Goal: Answer question/provide support

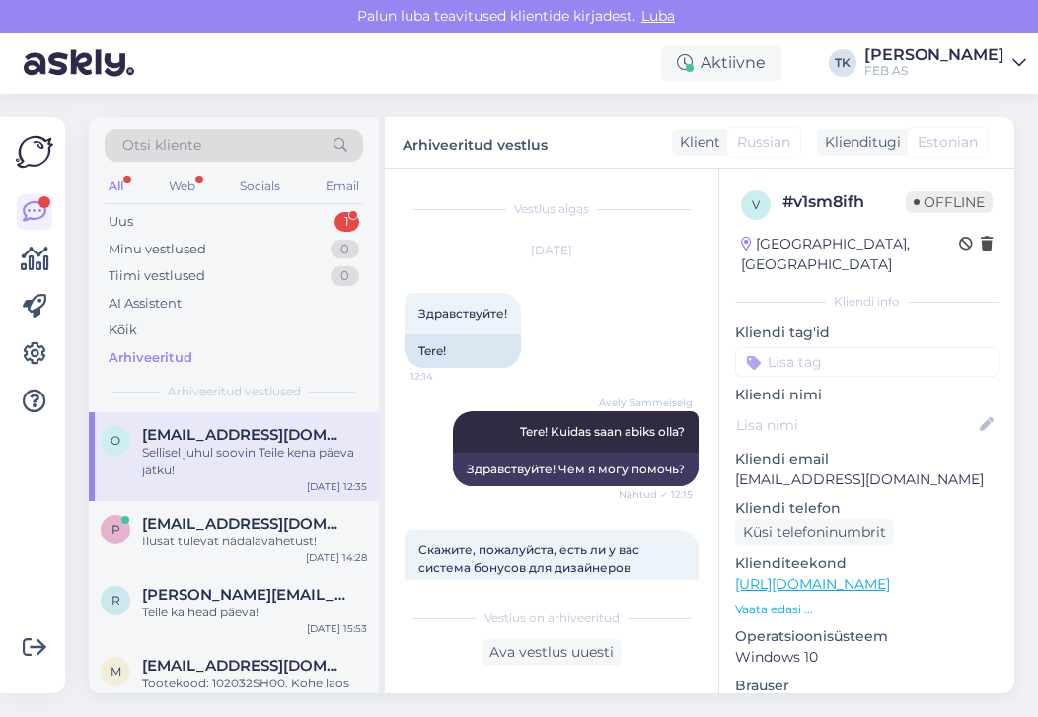
scroll to position [609, 0]
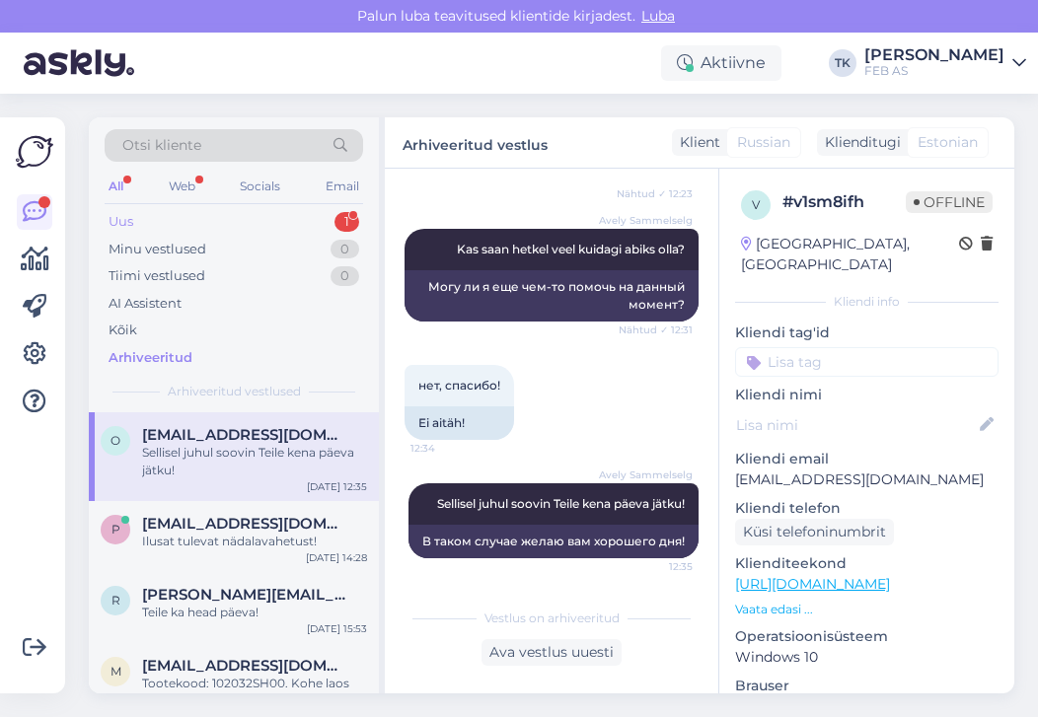
click at [152, 220] on div "Uus 1" at bounding box center [234, 222] width 258 height 28
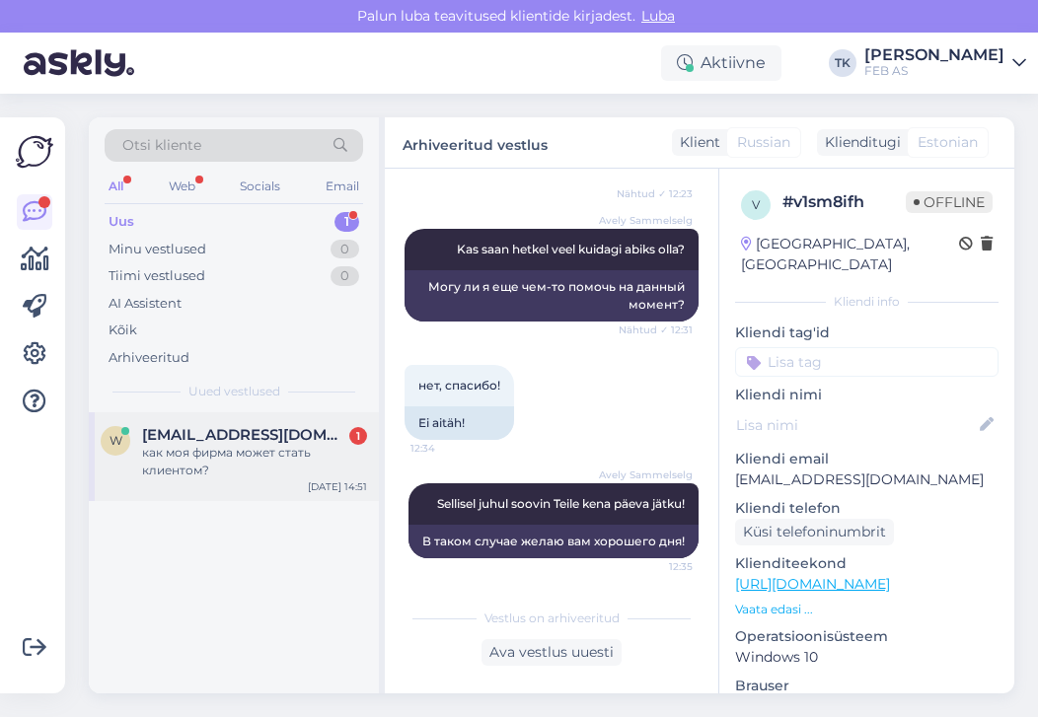
click at [220, 446] on div "как моя фирма может стать клиентом?" at bounding box center [254, 462] width 225 height 36
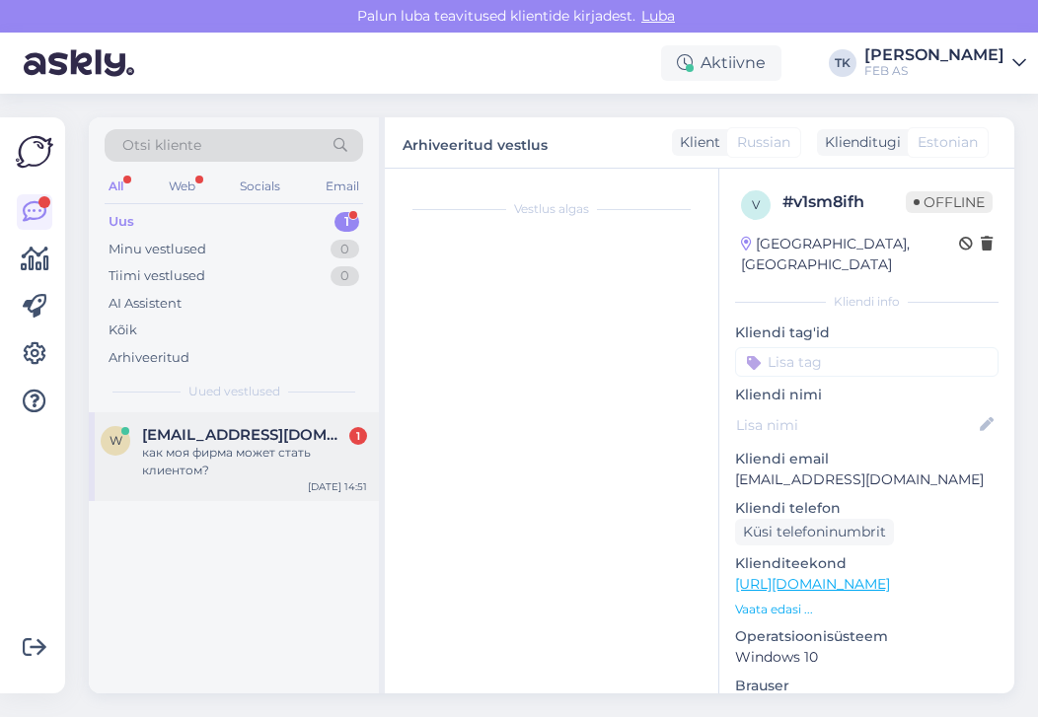
scroll to position [0, 0]
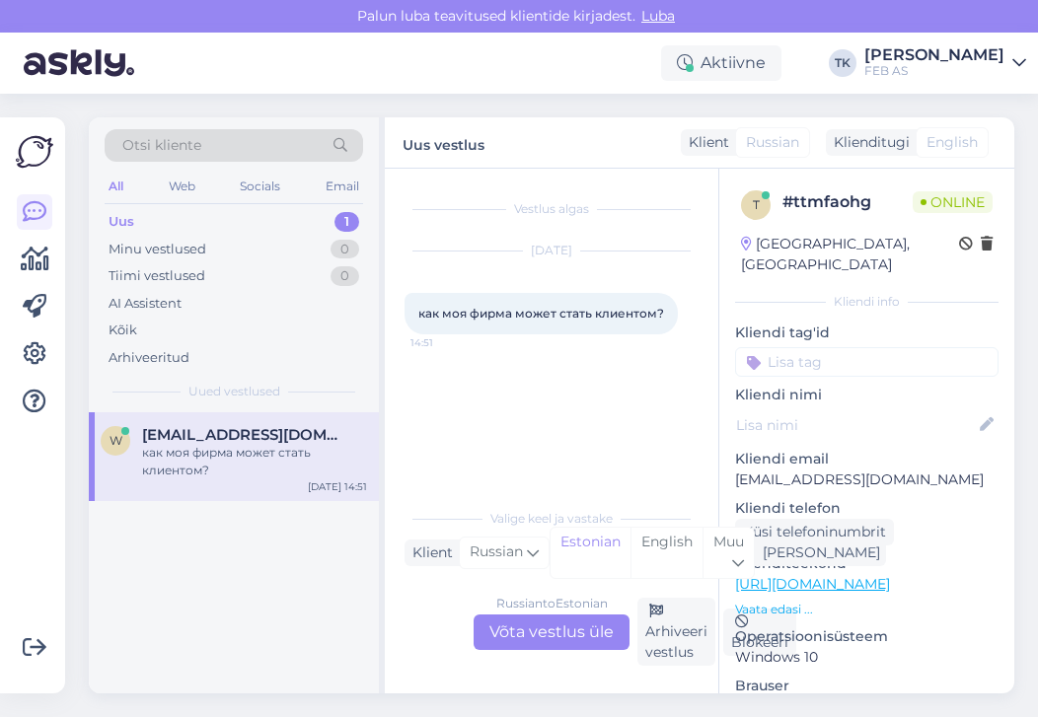
click at [563, 634] on div "Russian to Estonian Võta vestlus üle" at bounding box center [552, 633] width 156 height 36
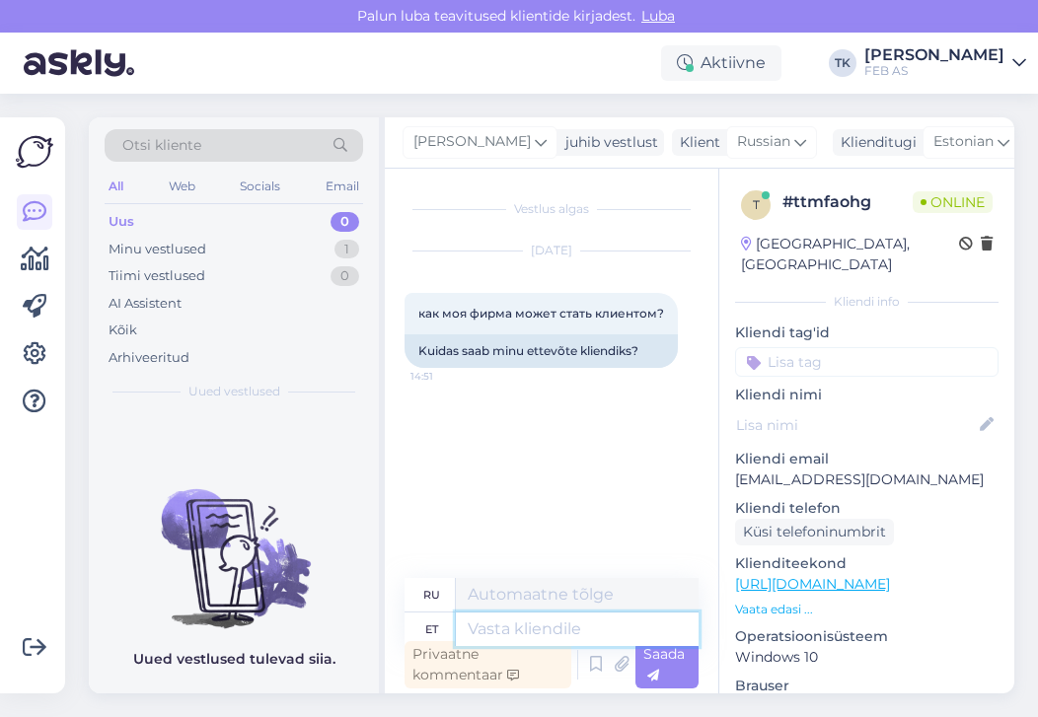
click at [510, 628] on textarea at bounding box center [577, 630] width 243 height 34
type textarea "Tere!"
type textarea "Привет!"
type textarea "Tere! Saate m"
type textarea "Привет! Ты можешь"
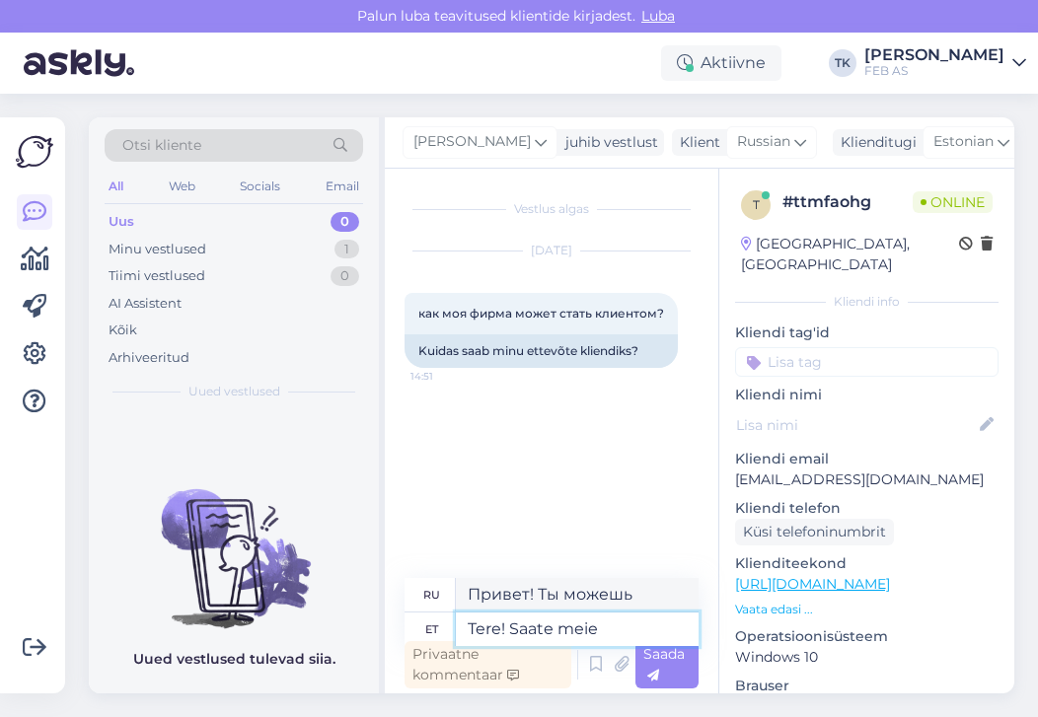
type textarea "Tere! Saate meie"
type textarea "Здравствуйте! Вы можете связаться с нами."
type textarea "Tere! Saate meie ärikliendi ke"
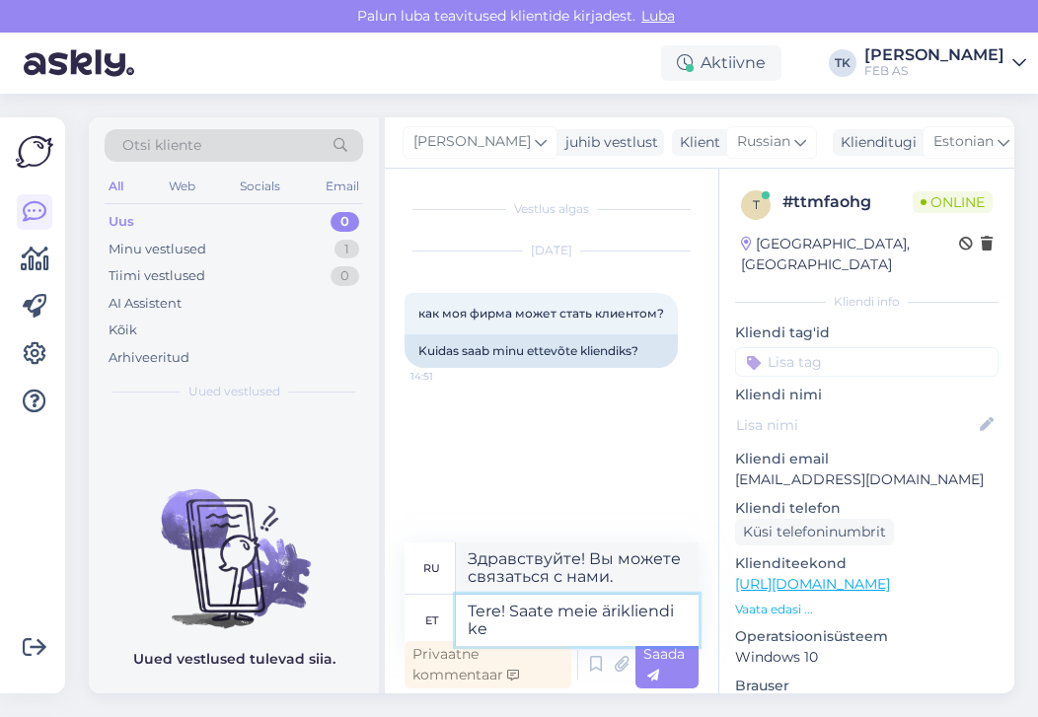
type textarea "Здравствуйте! Вы наш бизнес-клиент."
type textarea "Tere! Saate meie ärikliendi keskkonnas"
type textarea "Здравствуйте! Вы можете воспользоваться нашей платформой для бизнес-клиентов."
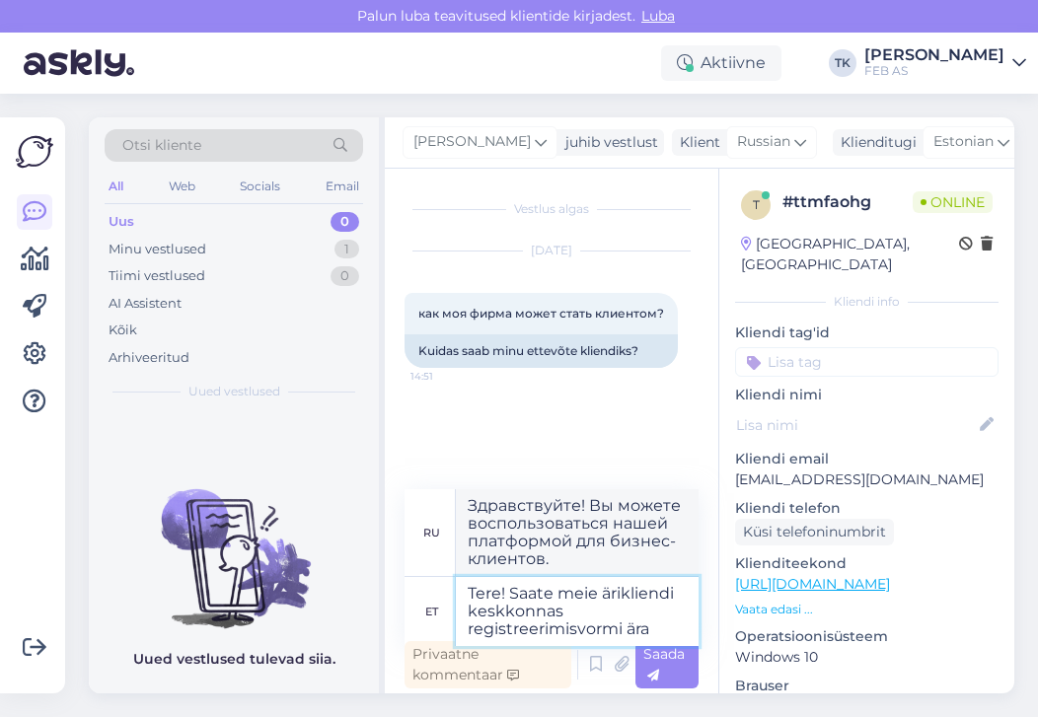
type textarea "Tere! Saate meie ärikliendi keskkonnas registreerimisvormi ära"
type textarea "Здравствуйте! Вы получите регистрационную форму в нашей клиентской базе."
type textarea "Tere! Saate meie ärikliendi keskkonnas registreerimisvormi ära tä"
type textarea "Здравствуйте! Вы можете скачать регистрационную форму в нашей клиентской базе."
type textarea "Tere! Saate meie ärikliendi keskkonnas registreerimisvormi ära täita"
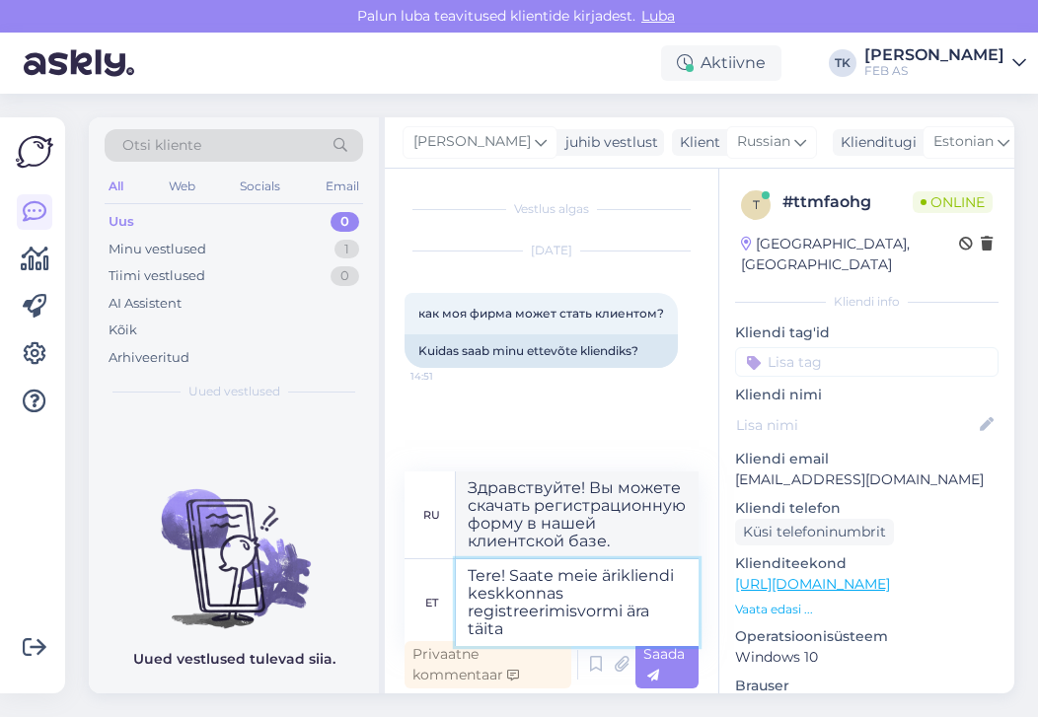
type textarea "Здравствуйте! Вы можете заполнить регистрационную форму в нашей клиентской базе."
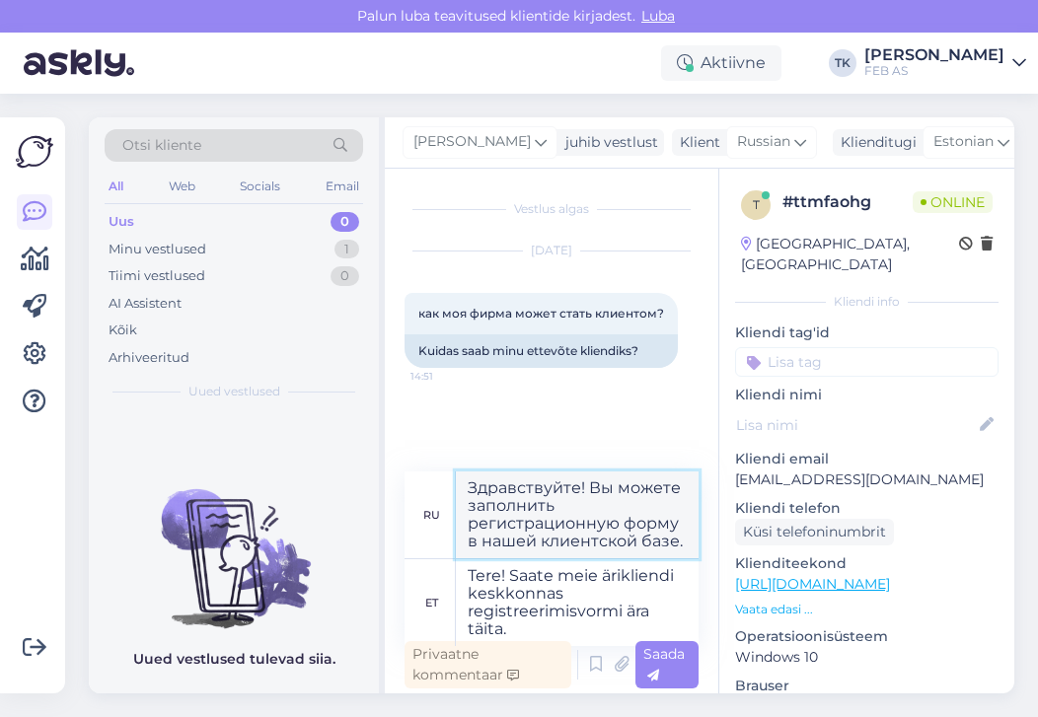
drag, startPoint x: 687, startPoint y: 544, endPoint x: 452, endPoint y: 478, distance: 243.9
click at [452, 478] on div "ru Здравствуйте! Вы можете заполнить регистрационную форму в нашей клиентской б…" at bounding box center [552, 516] width 294 height 88
drag, startPoint x: 562, startPoint y: 623, endPoint x: 512, endPoint y: 574, distance: 69.8
click at [512, 574] on textarea "Tere! Saate meie ärikliendi keskkonnas registreerimisvormi ära täita." at bounding box center [577, 602] width 243 height 87
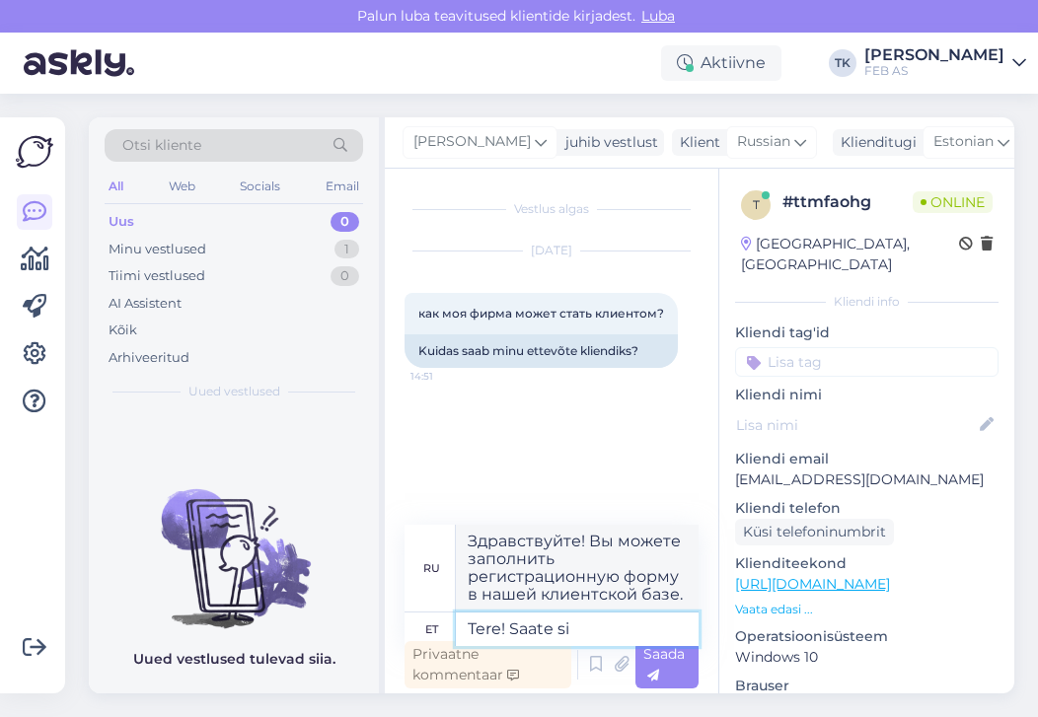
type textarea "Tere! Saate sii"
type textarea "Привет! Ты можешь"
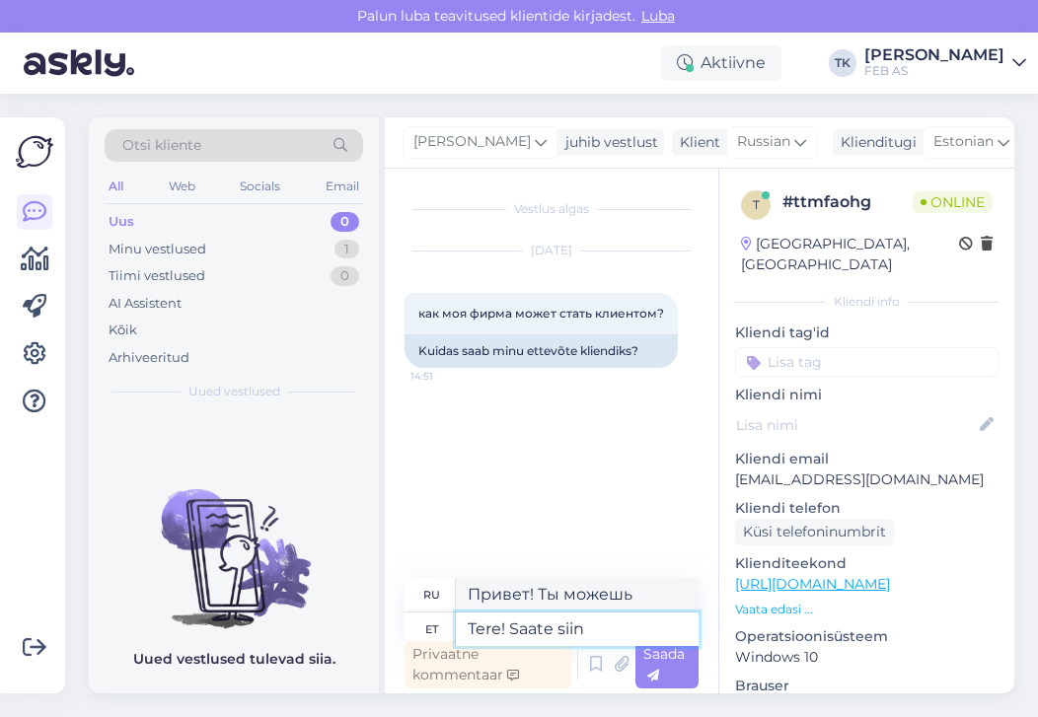
type textarea "Tere! Saate siin l"
type textarea "Привет! Вы можете здесь"
type textarea "Tere! Saate siin lehel"
type textarea "Привет! Вы можете найти его на этой странице."
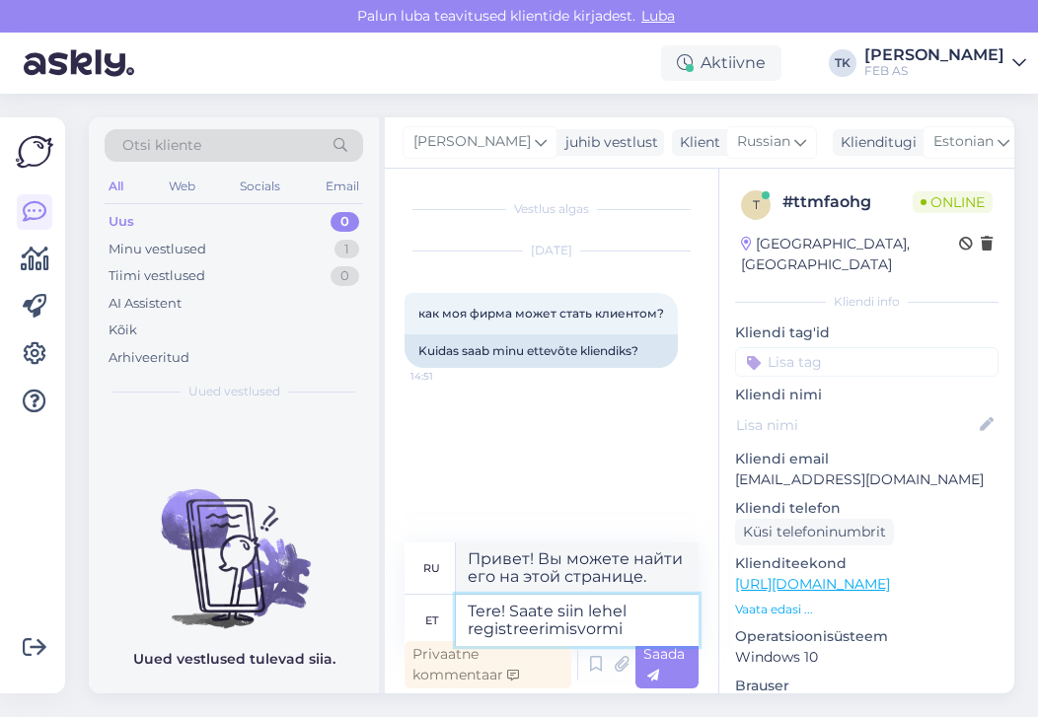
type textarea "Tere! Saate siin lehel registreerimisvormi"
type textarea "Здравствуйте! Регистрационную форму вы найдете на этой странице."
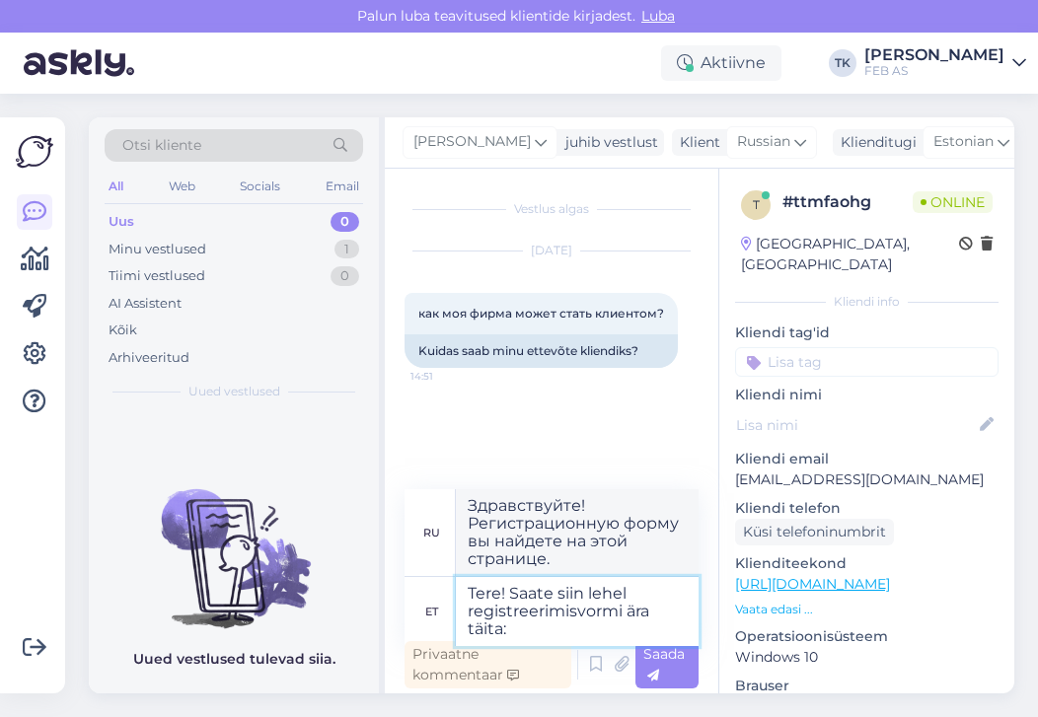
type textarea "Tere! Saate siin lehel registreerimisvormi ära täita:"
type textarea "Здравствуйте! Вы можете заполнить регистрационную форму на этой странице:"
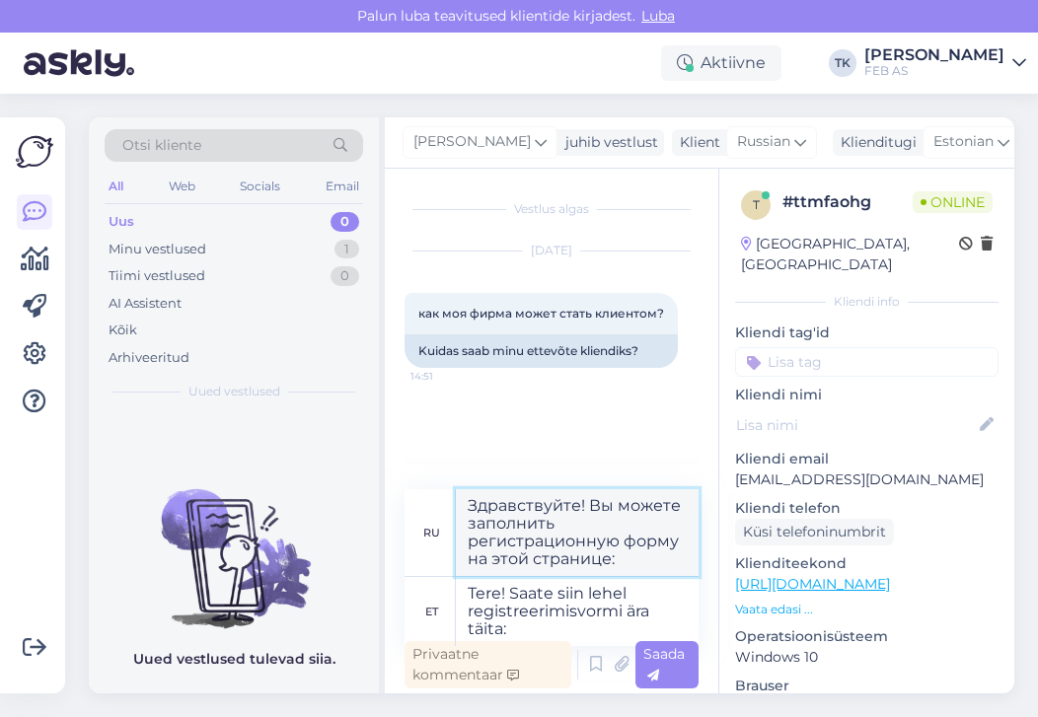
drag, startPoint x: 641, startPoint y: 561, endPoint x: 430, endPoint y: 500, distance: 219.8
click at [429, 500] on div "ru Здравствуйте! Вы можете заполнить регистрационную форму на этой странице:" at bounding box center [552, 533] width 294 height 88
click at [596, 630] on textarea "Tere! Saate siin lehel registreerimisvormi ära täita:" at bounding box center [577, 611] width 243 height 69
paste textarea "[URL][DOMAIN_NAME]"
type textarea "Tere! Saate siin lehel registreerimisvormi ära täita: [URL][DOMAIN_NAME]"
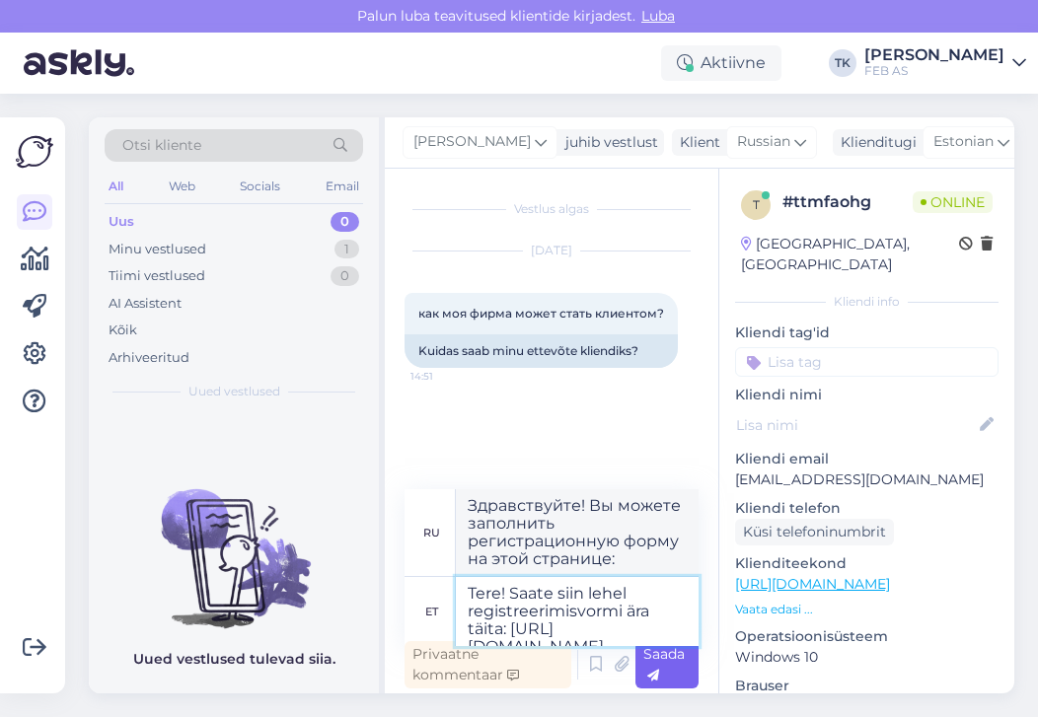
type textarea "Здравствуйте! Регистрационную форму можно заполнить здесь: [URL][DOMAIN_NAME]"
type textarea "Tere! Saate siin lehel registreerimisvormi ära täita: [URL][DOMAIN_NAME]"
click at [674, 663] on div "Saada" at bounding box center [666, 664] width 63 height 47
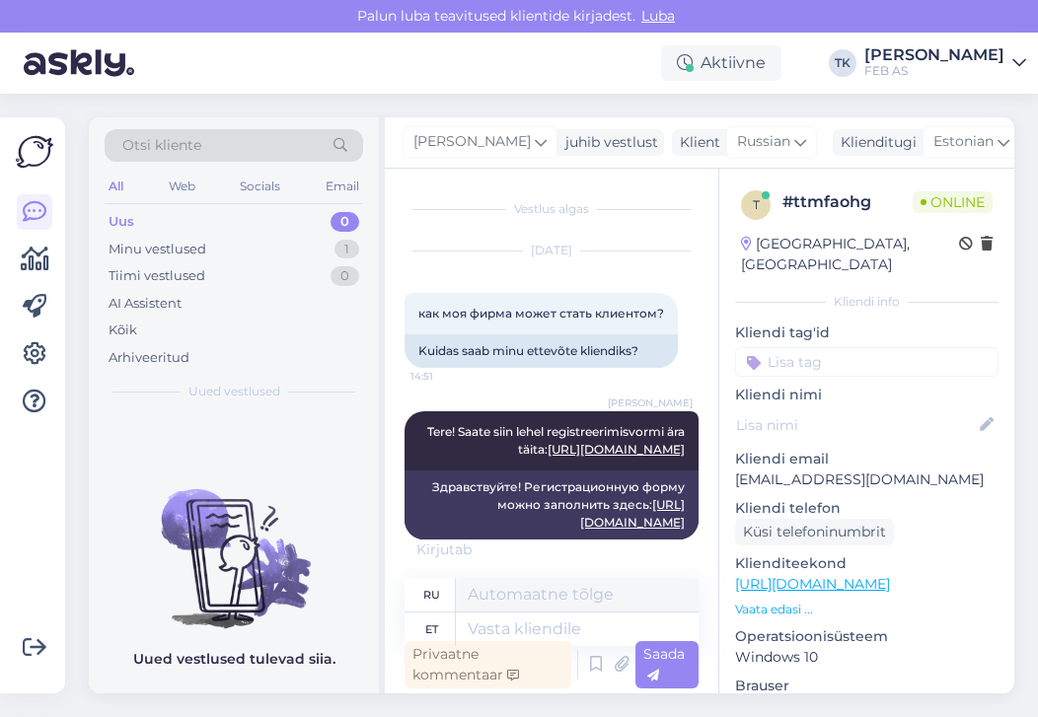
scroll to position [102, 0]
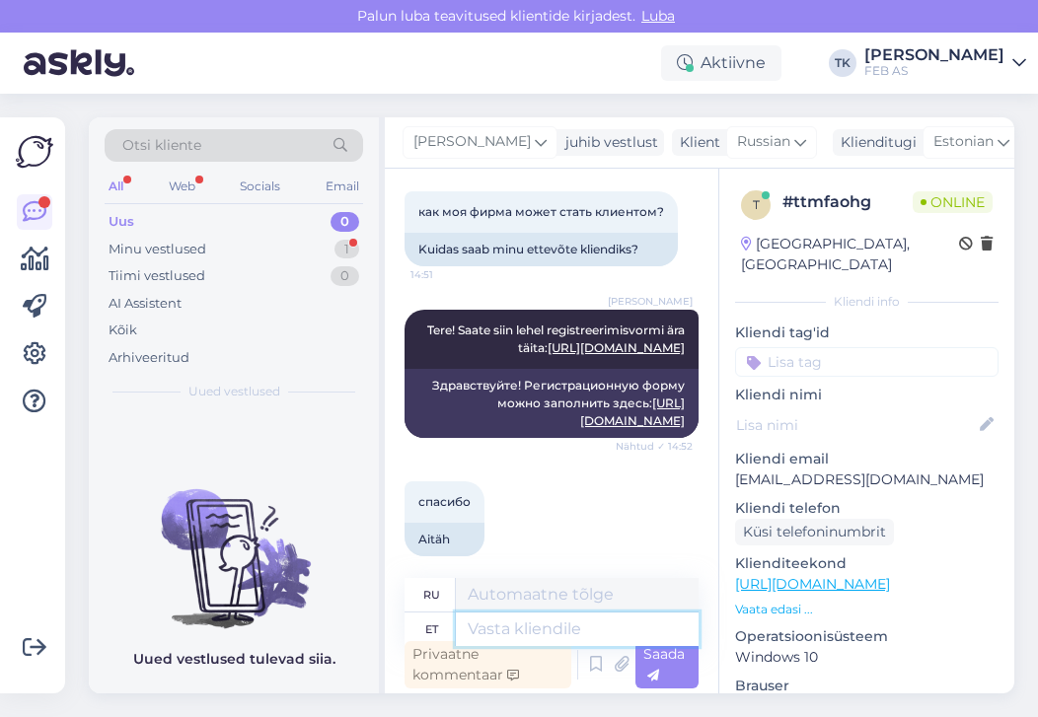
click at [519, 622] on textarea at bounding box center [577, 630] width 243 height 34
type textarea "kas sa"
type textarea "ли"
type textarea "kas saame tei"
type textarea "можем ли мы"
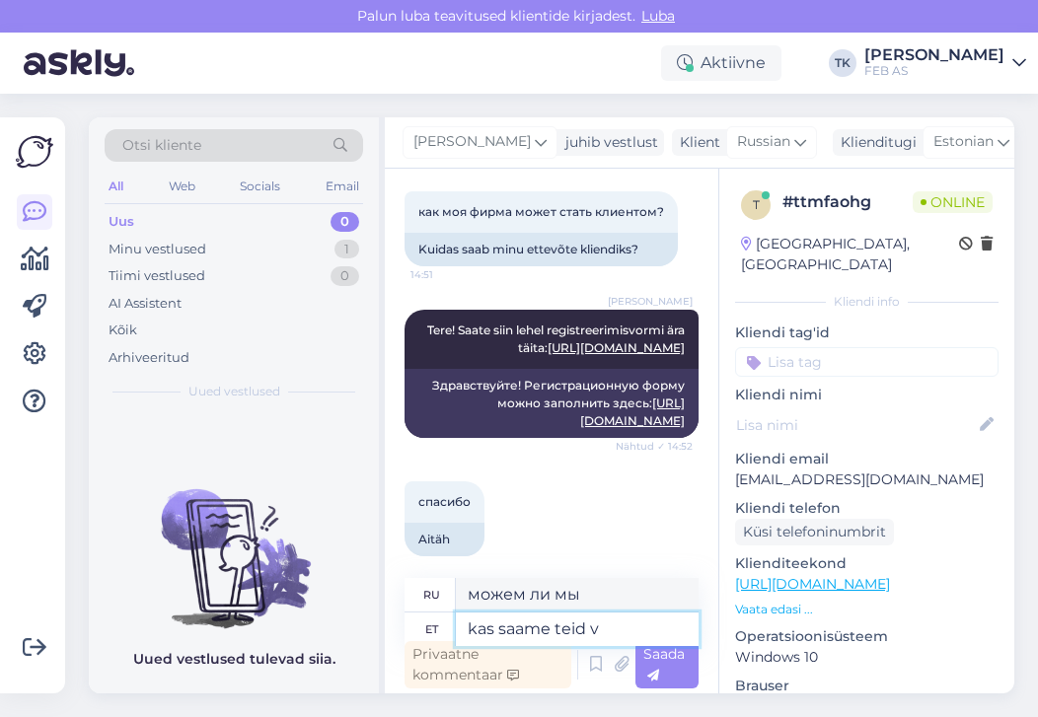
type textarea "kas saame teid ve"
type textarea "можем ли мы вас достать"
type textarea "kas saame teid veel k"
type textarea "Сможем ли мы еще увидеть вас?"
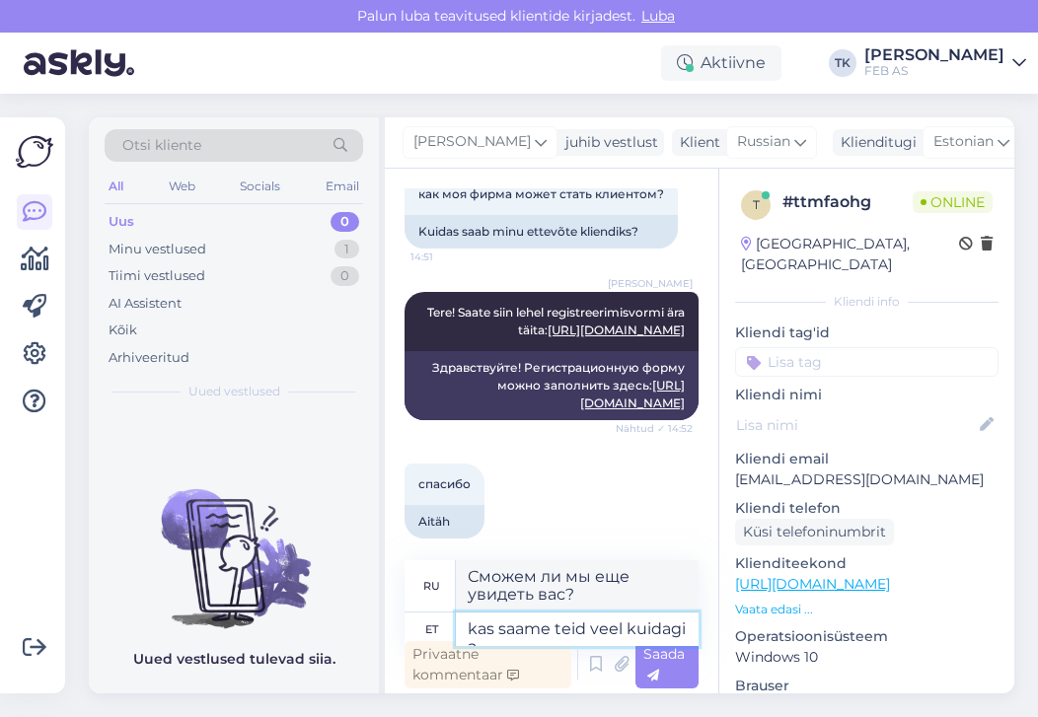
scroll to position [122, 0]
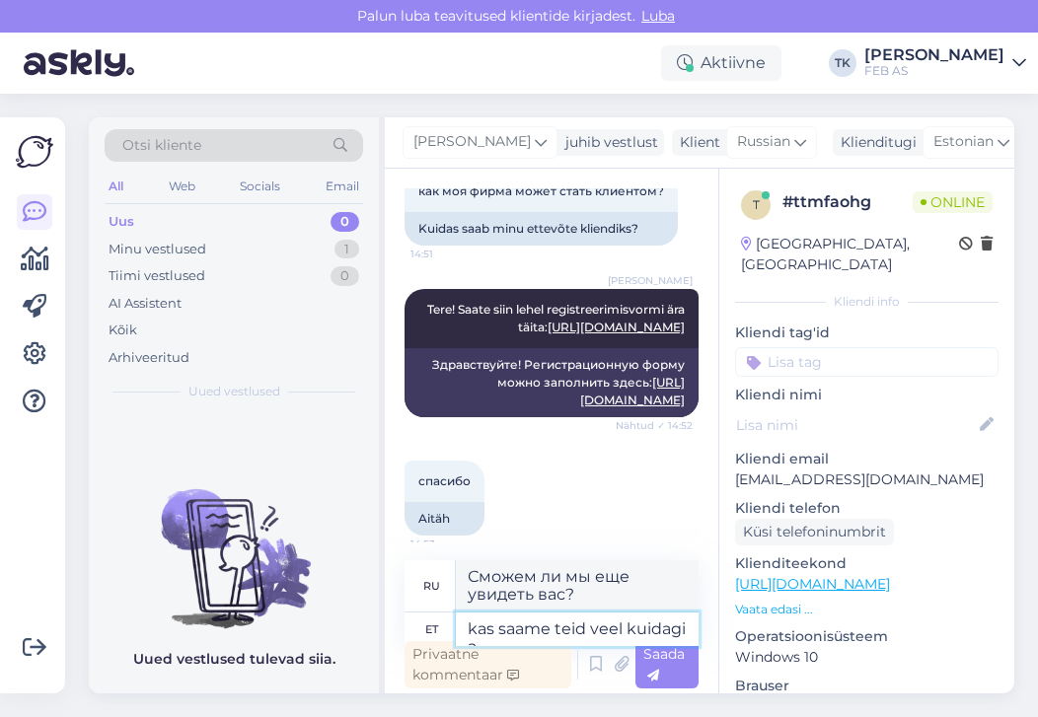
type textarea "kas saame teid veel kuidagi ai"
type textarea "Можно ли как-то с вами связаться?"
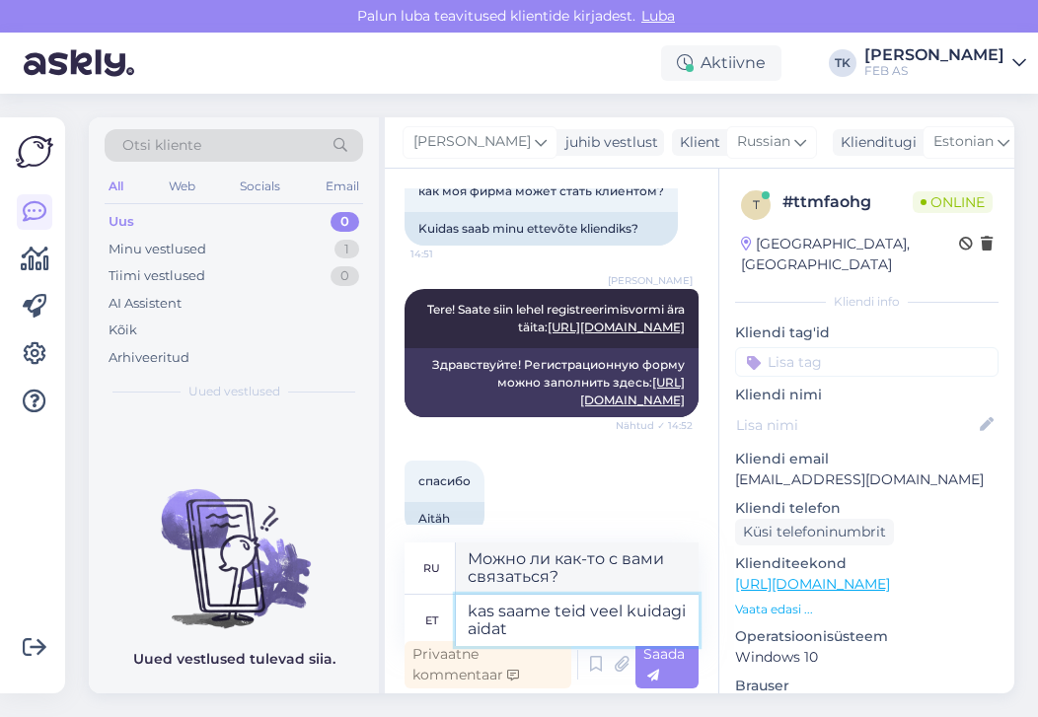
type textarea "kas saame teid veel kuidagi aidata"
type textarea "Есть ли еще какой-либо способ, которым мы можем вам помочь?"
type textarea "kas saame teid veel kuidagi aidata?"
type textarea "Можем ли мы вам еще чем-нибудь помочь?"
type textarea "kas saame teid veel kuidagi aidata?"
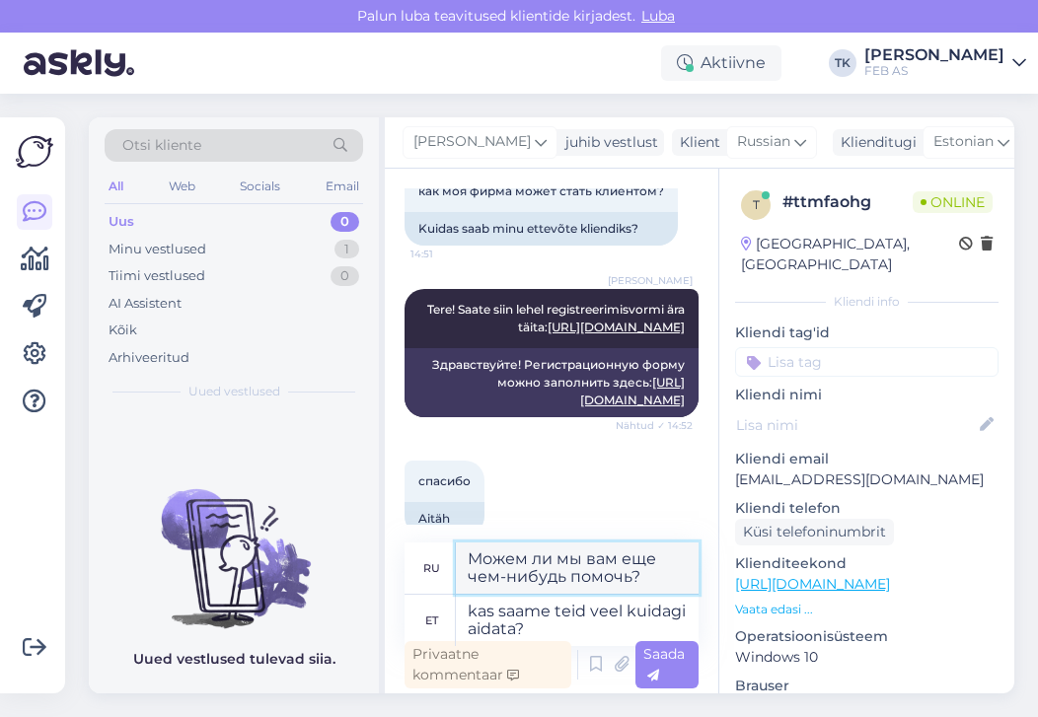
drag, startPoint x: 651, startPoint y: 573, endPoint x: 468, endPoint y: 557, distance: 184.2
click at [459, 557] on textarea "Можем ли мы вам еще чем-нибудь помочь?" at bounding box center [577, 568] width 243 height 51
click at [666, 663] on div "Saada" at bounding box center [666, 664] width 63 height 47
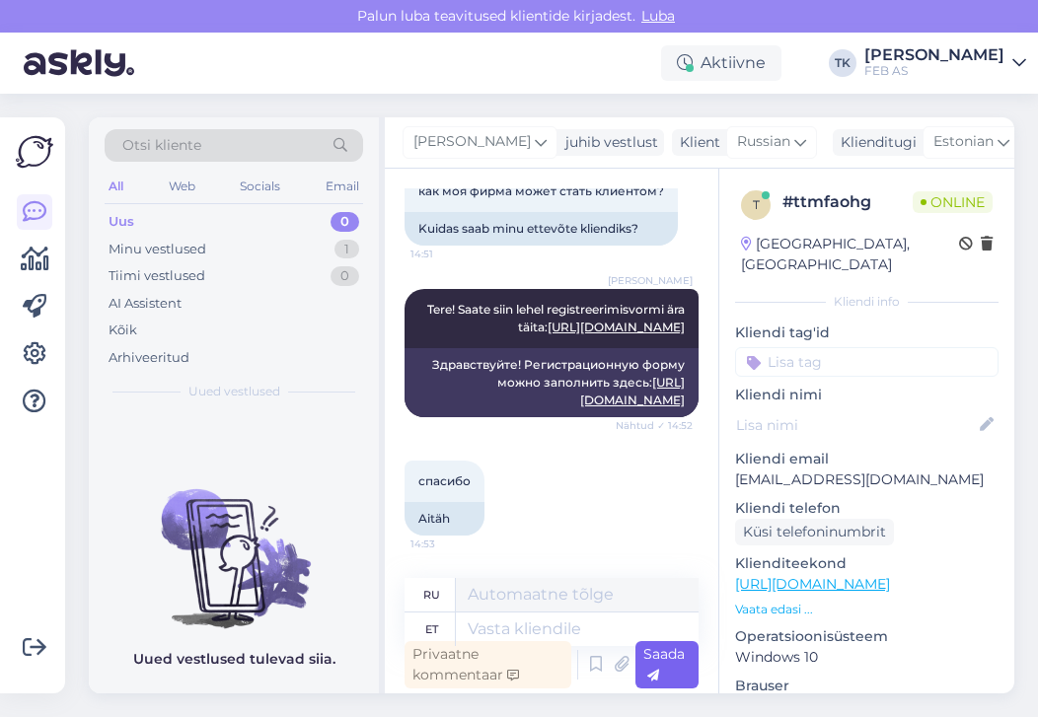
scroll to position [238, 0]
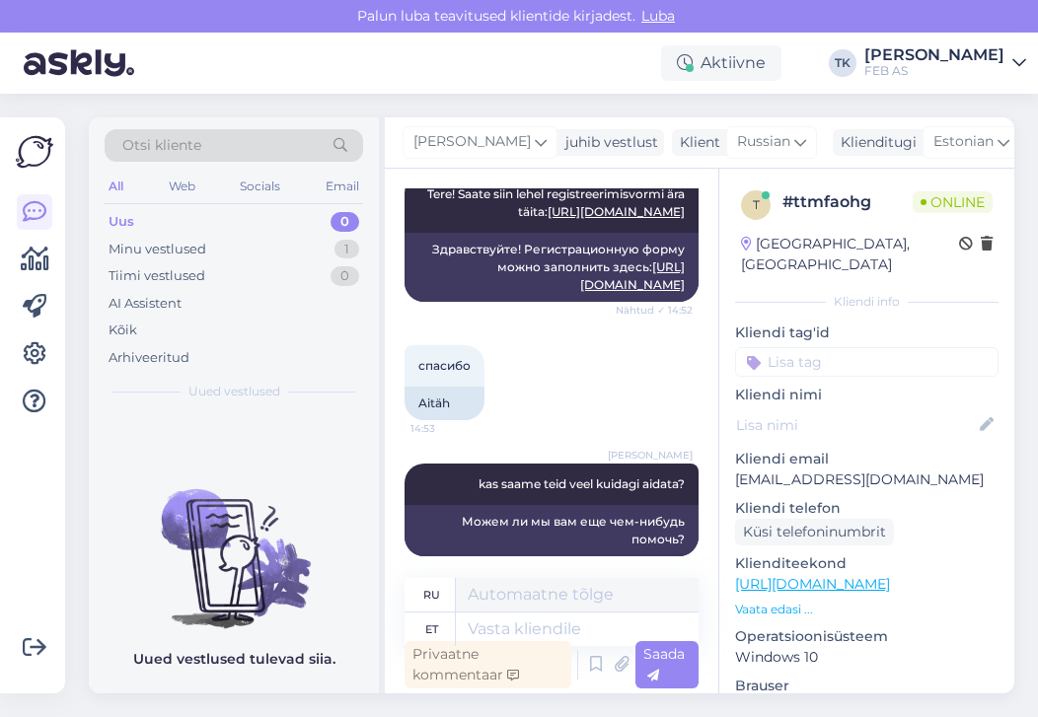
click at [137, 474] on img at bounding box center [234, 543] width 290 height 178
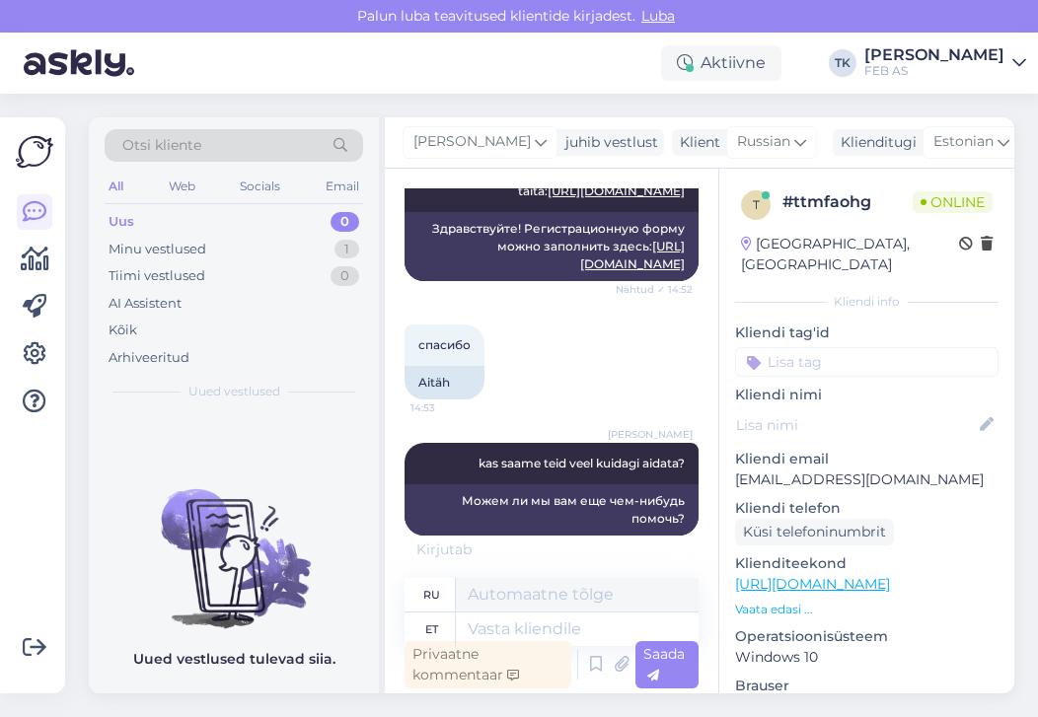
click at [47, 510] on div at bounding box center [34, 405] width 37 height 545
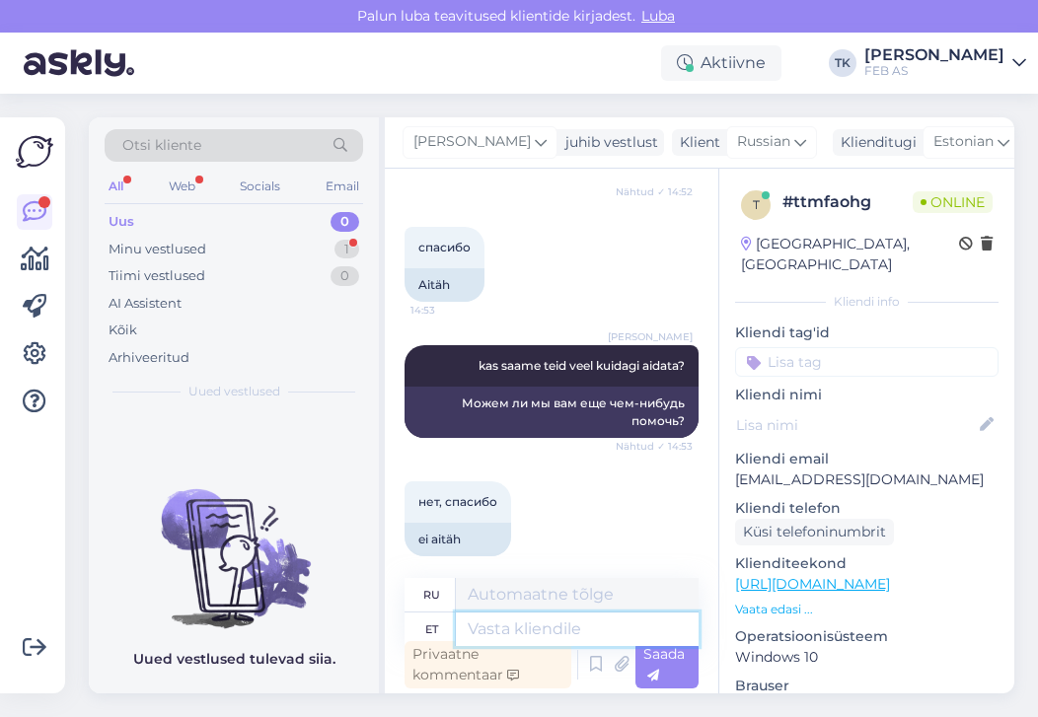
click at [503, 627] on textarea at bounding box center [577, 630] width 243 height 34
type textarea "sellisel j"
type textarea "таким образом"
type textarea "sellisel juhul"
type textarea "в этом случае"
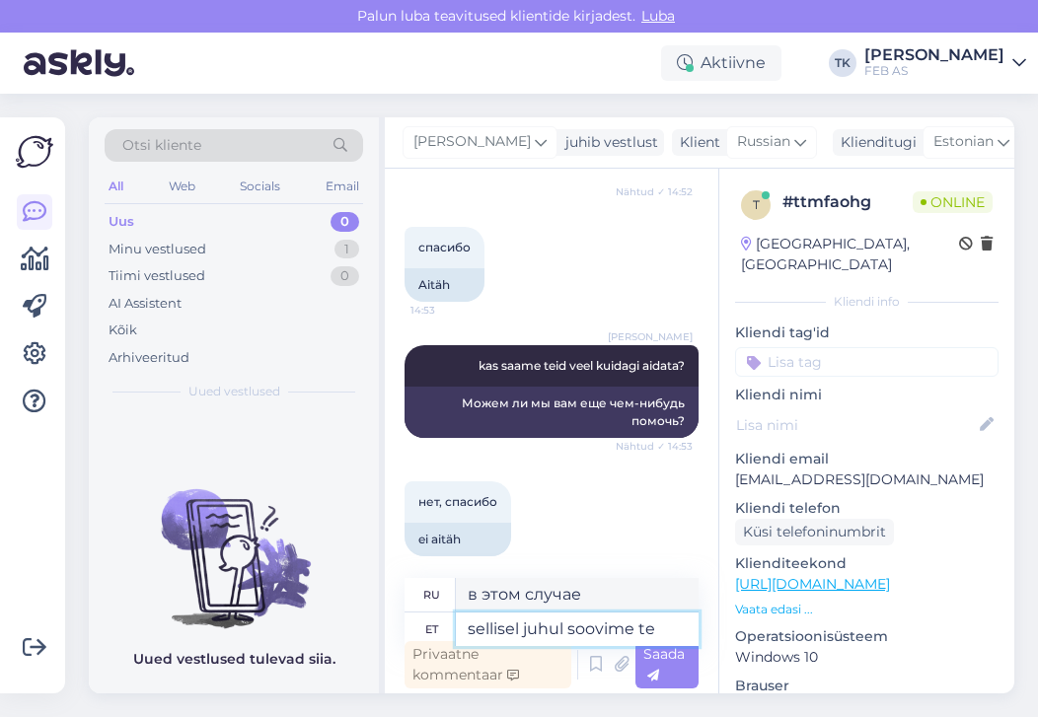
type textarea "sellisel juhul soovime tei"
type textarea "в этом случае мы хотели бы"
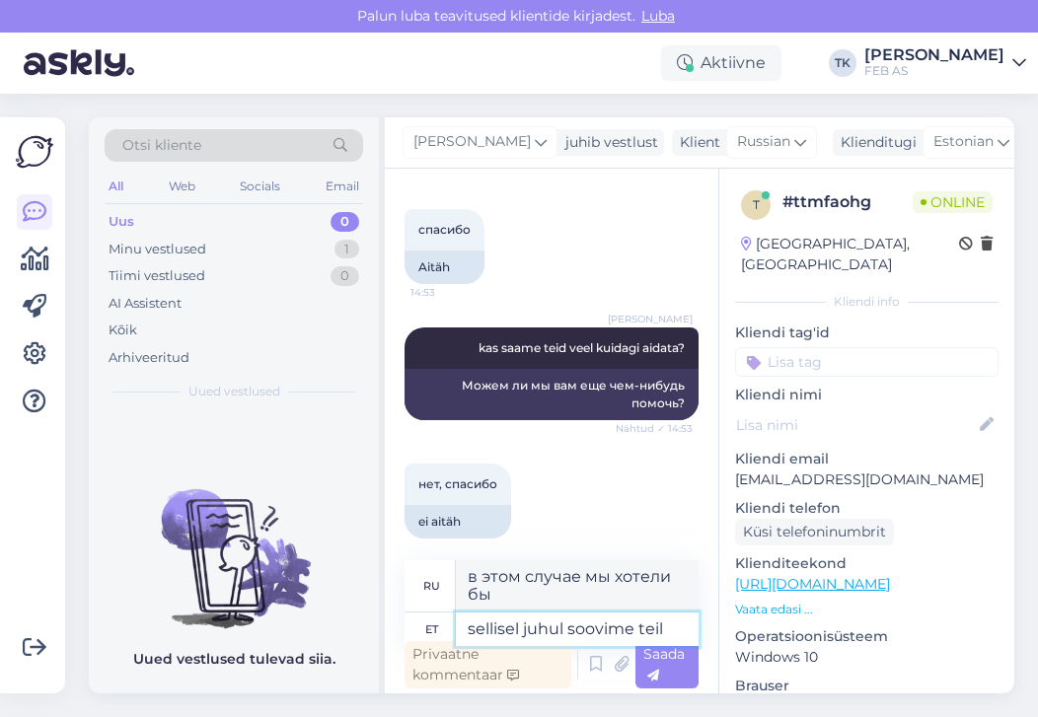
type textarea "sellisel juhul soovime teil k"
type textarea "В этом случае мы хотели бы, чтобы вы"
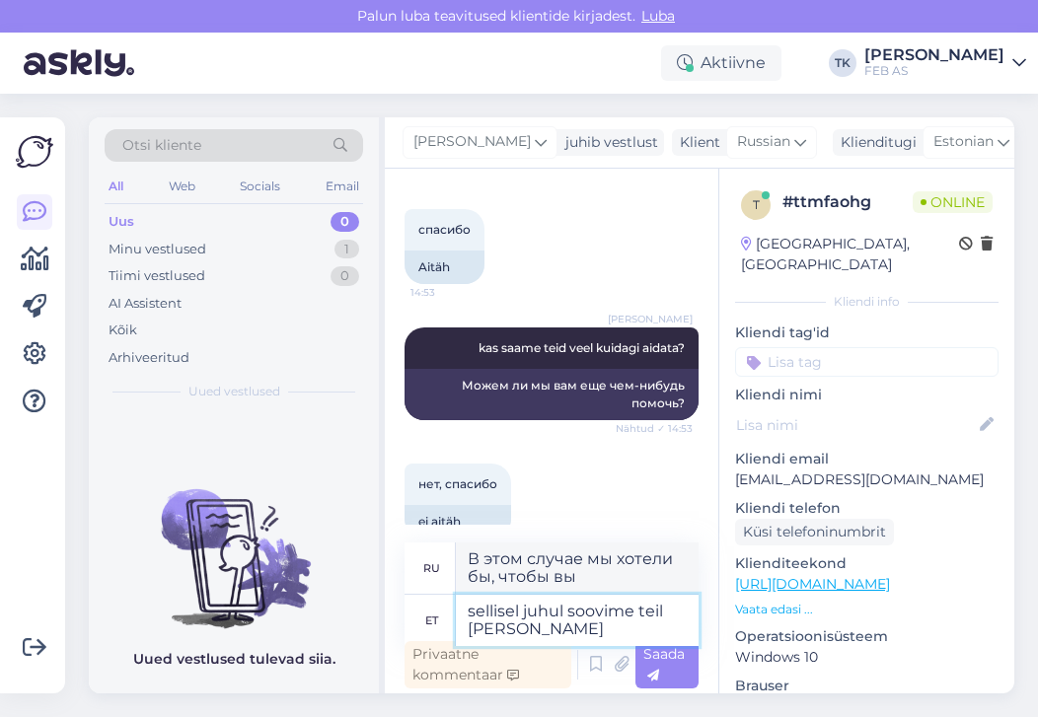
scroll to position [377, 0]
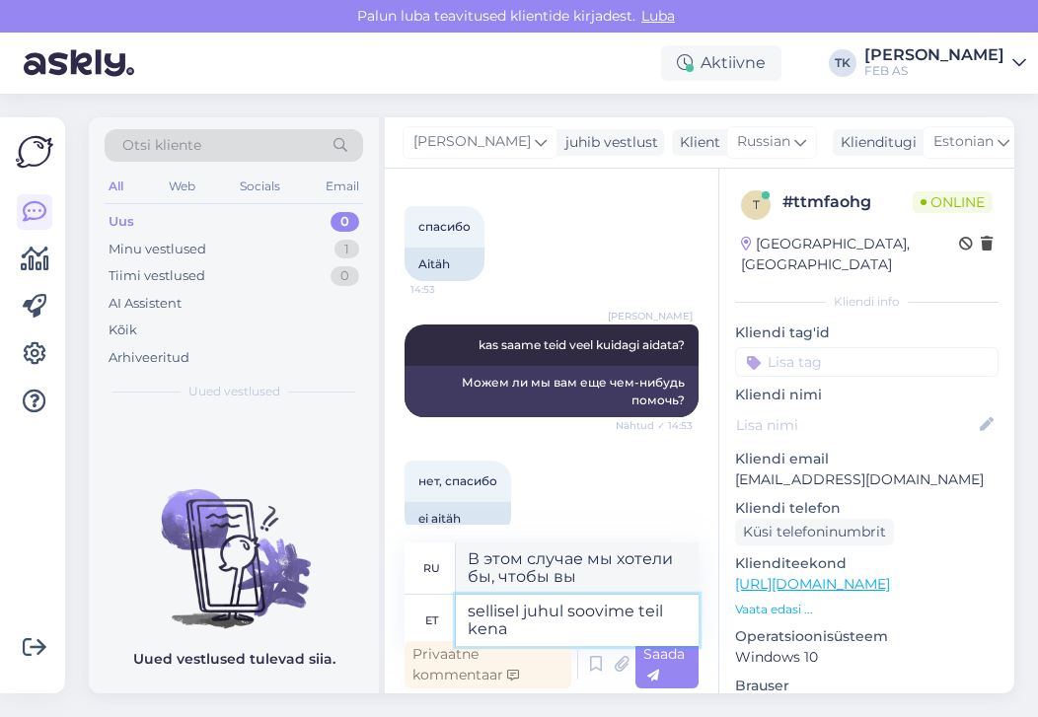
type textarea "sellisel juhul soovime teil kena"
type textarea "В таком случае, мы желаем вам приятного"
type textarea "sellisel juhul soovime teil kena päeva!"
type textarea "В таком случае желаем вам хорошего дня!"
type textarea "sellisel juhul soovime teil kena päeva!"
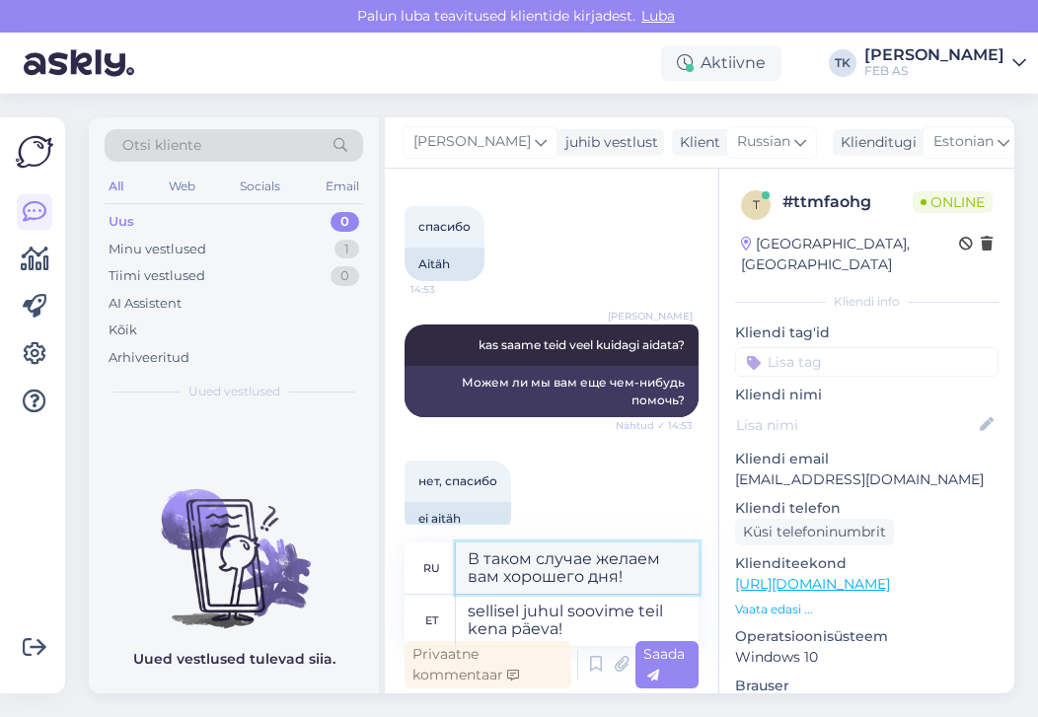
drag, startPoint x: 638, startPoint y: 569, endPoint x: 454, endPoint y: 547, distance: 185.9
click at [454, 547] on div "ru В таком случае желаем вам хорошего дня!" at bounding box center [552, 569] width 294 height 52
click at [670, 663] on div "Saada" at bounding box center [666, 664] width 63 height 47
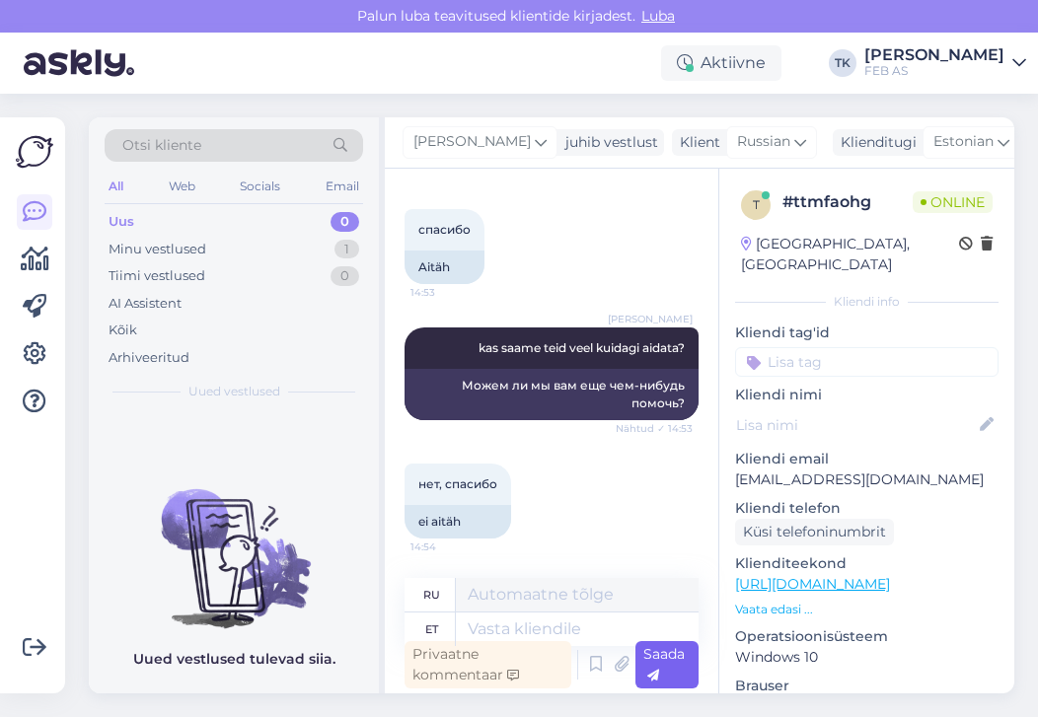
scroll to position [492, 0]
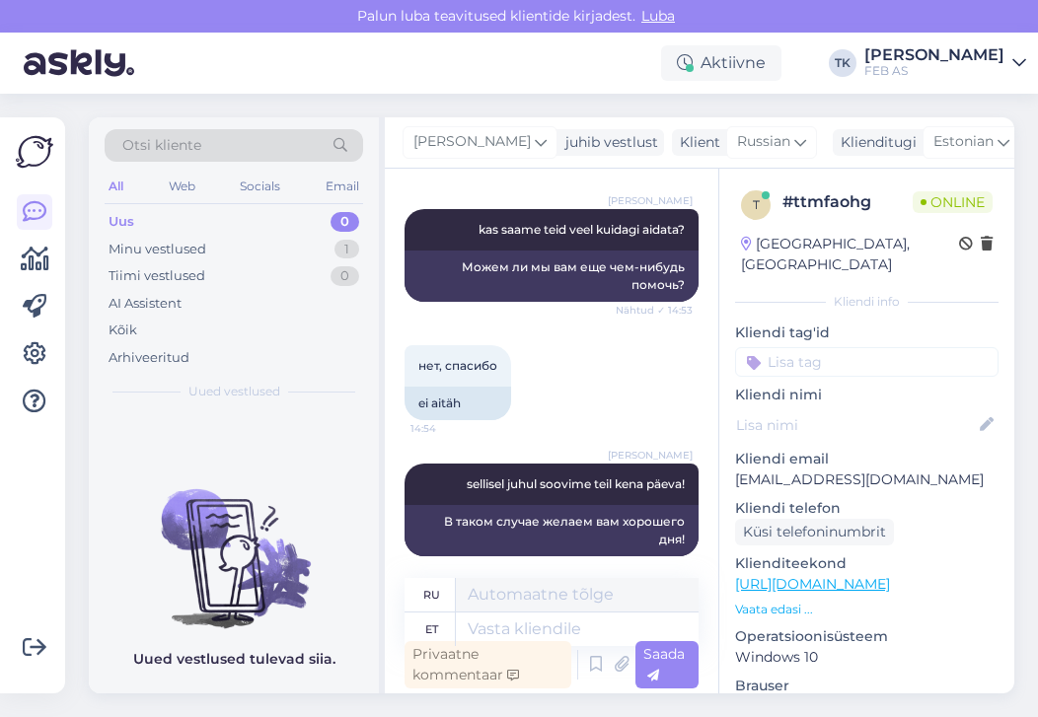
click at [676, 95] on div "Otsi kliente All Web Socials Email Uus 0 Minu vestlused 1 Tiimi vestlused 0 AI …" at bounding box center [557, 406] width 961 height 624
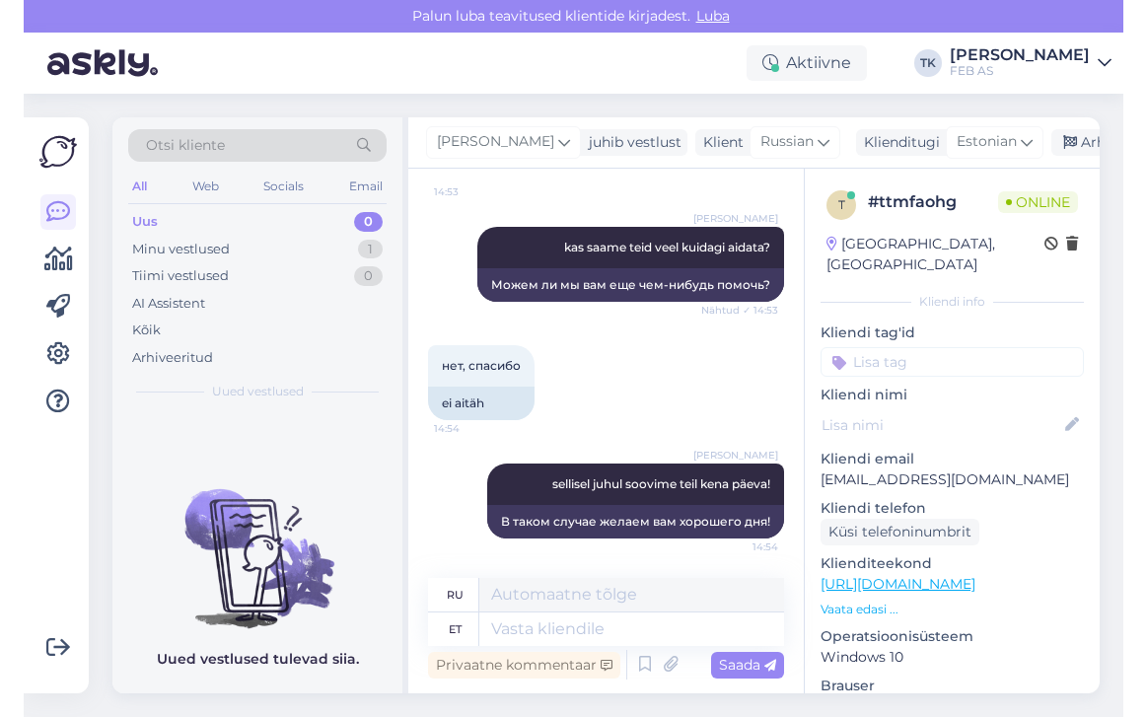
scroll to position [457, 0]
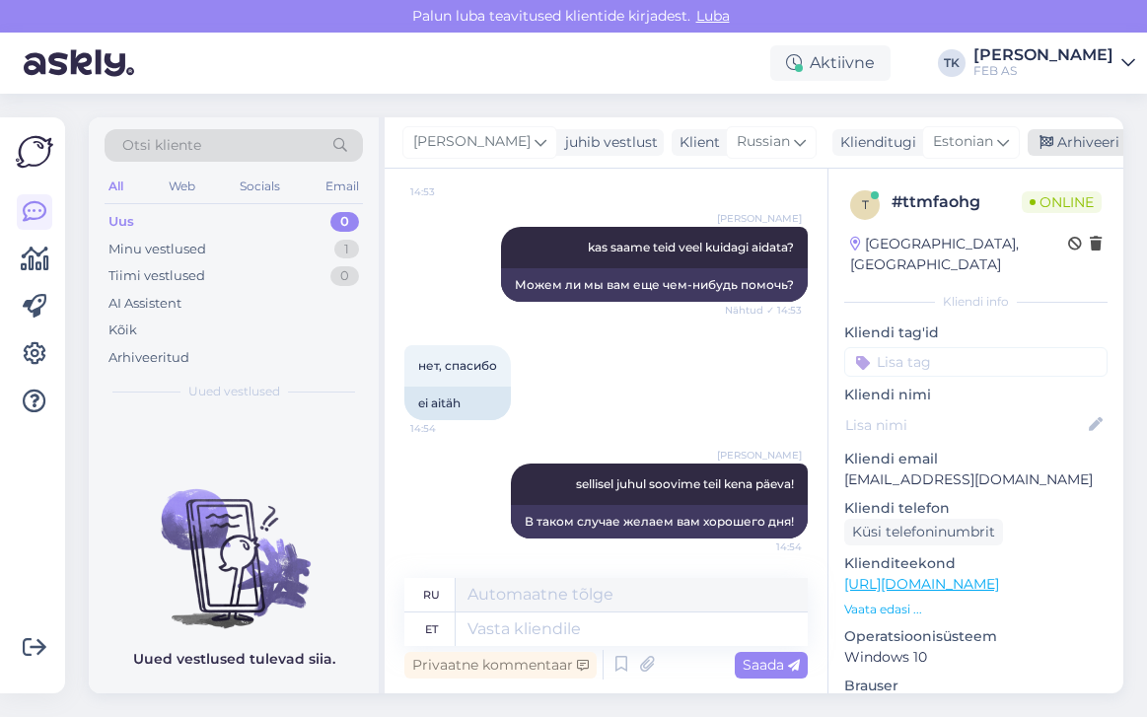
click at [1037, 137] on div "Arhiveeri vestlus" at bounding box center [1104, 142] width 152 height 27
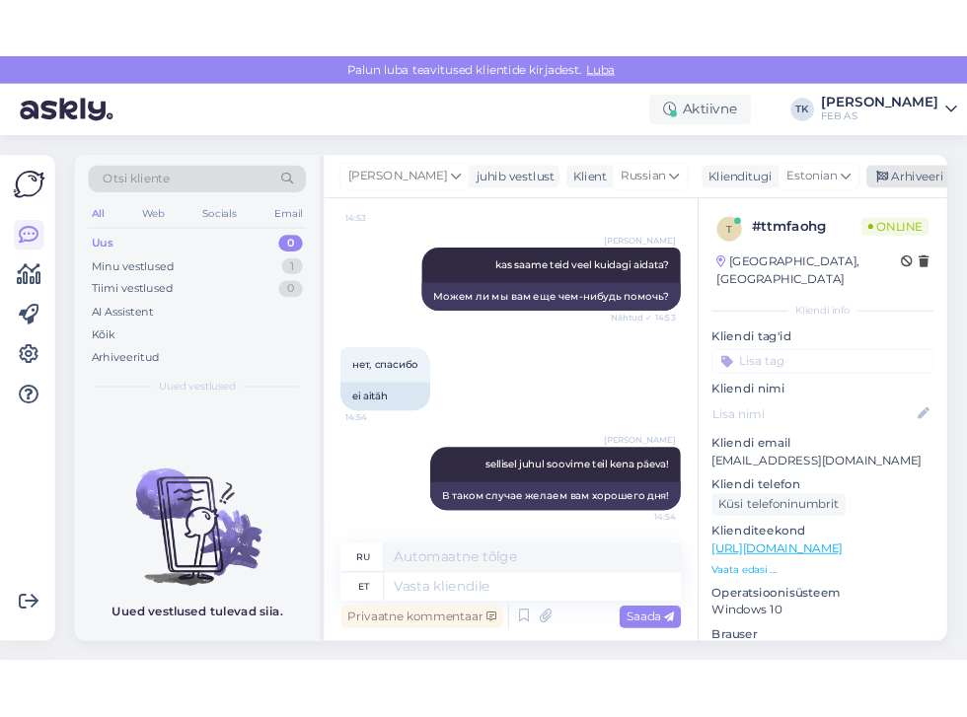
scroll to position [437, 0]
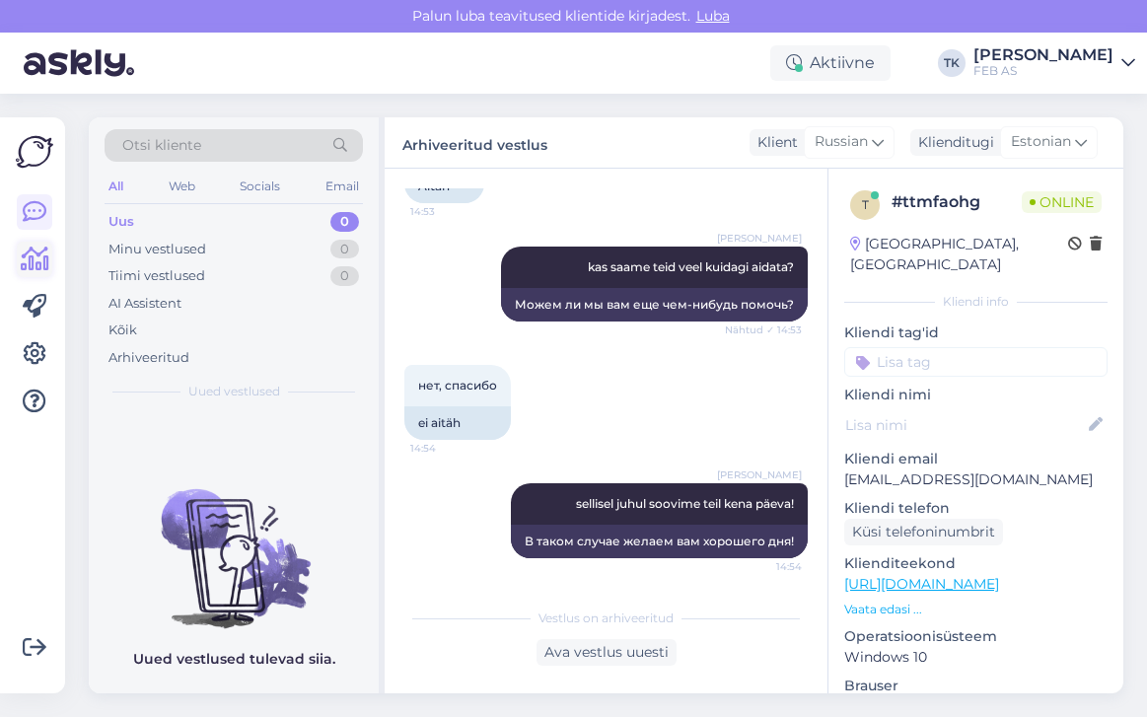
click at [39, 258] on icon at bounding box center [35, 260] width 29 height 24
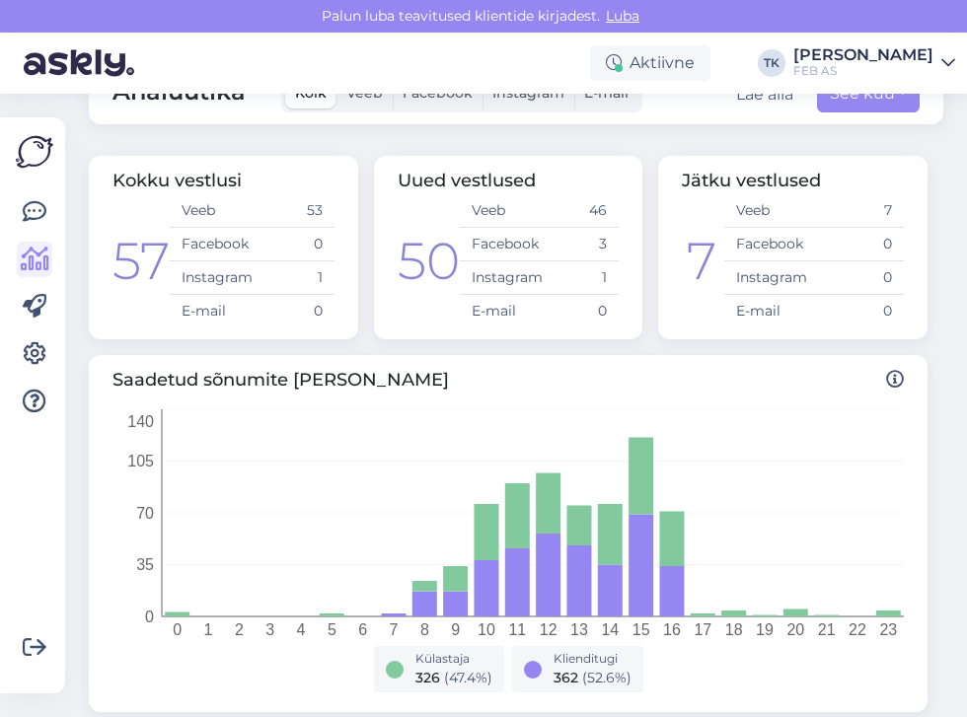
scroll to position [4, 0]
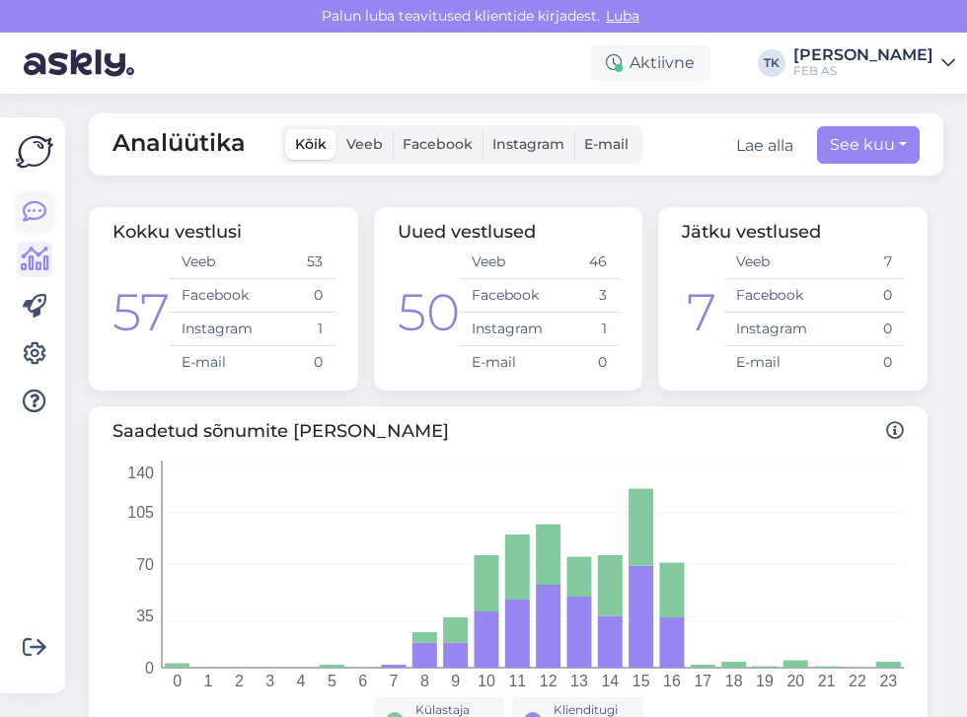
click at [31, 213] on icon at bounding box center [35, 212] width 24 height 24
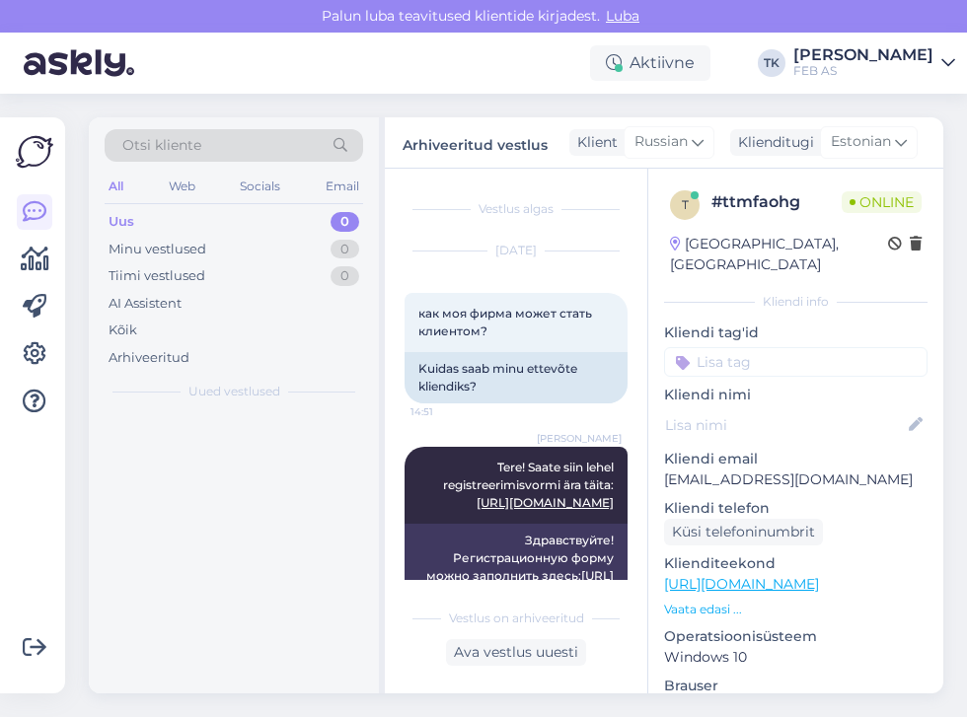
scroll to position [41, 0]
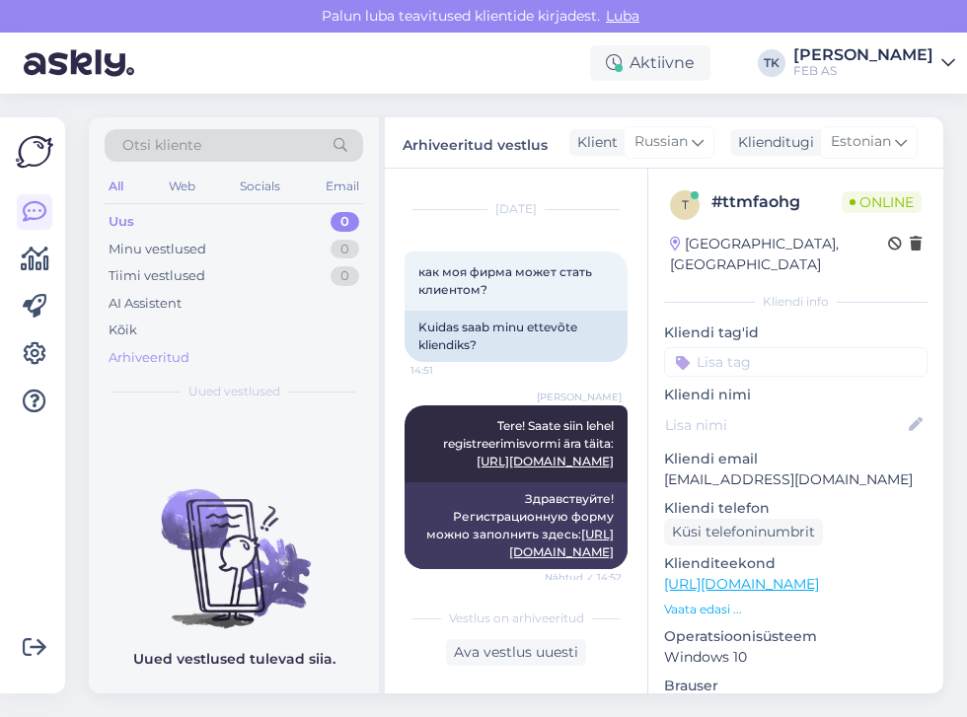
click at [145, 355] on div "Arhiveeritud" at bounding box center [149, 358] width 81 height 20
